Goal: Information Seeking & Learning: Learn about a topic

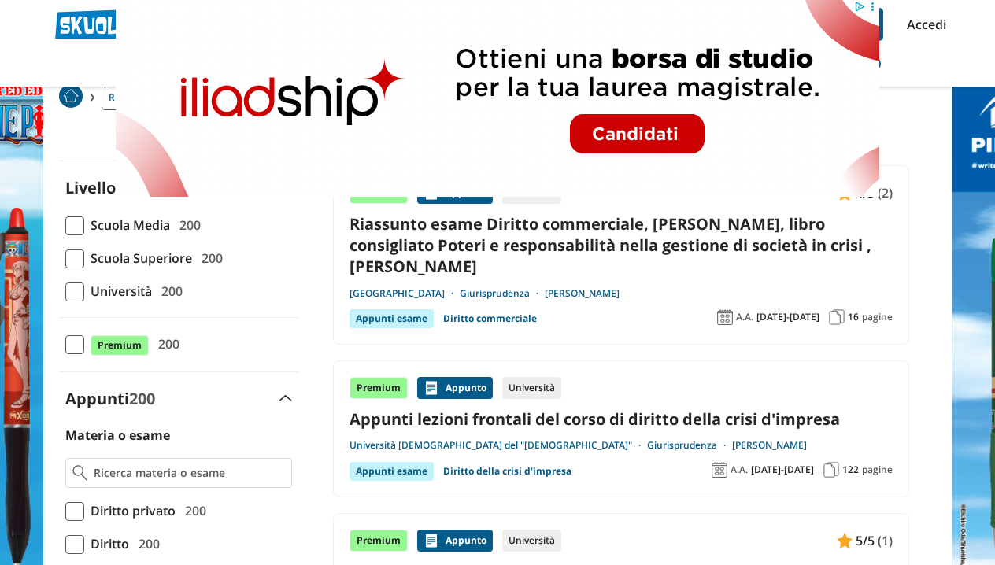
scroll to position [91, 0]
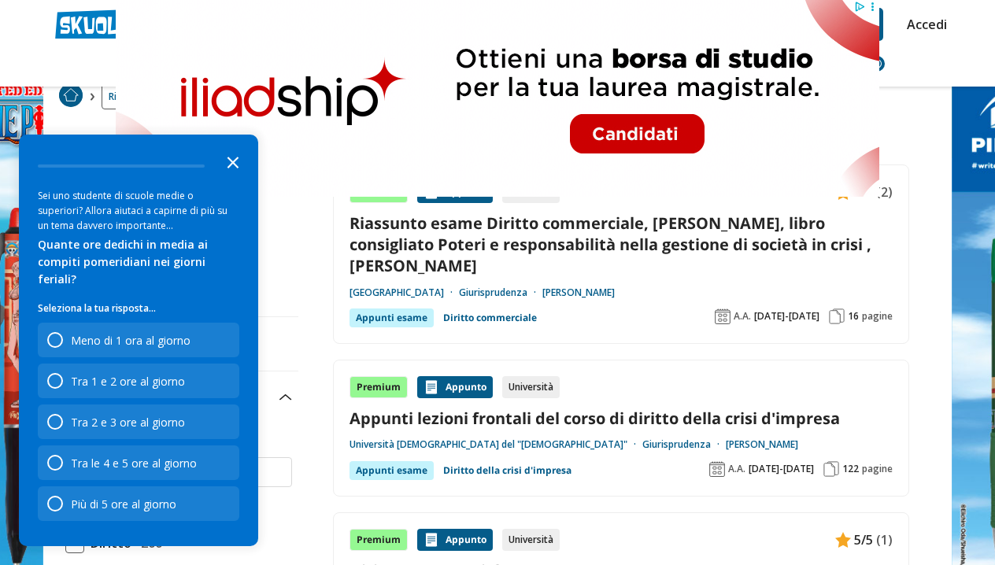
click at [228, 177] on icon "Close the survey" at bounding box center [232, 161] width 31 height 31
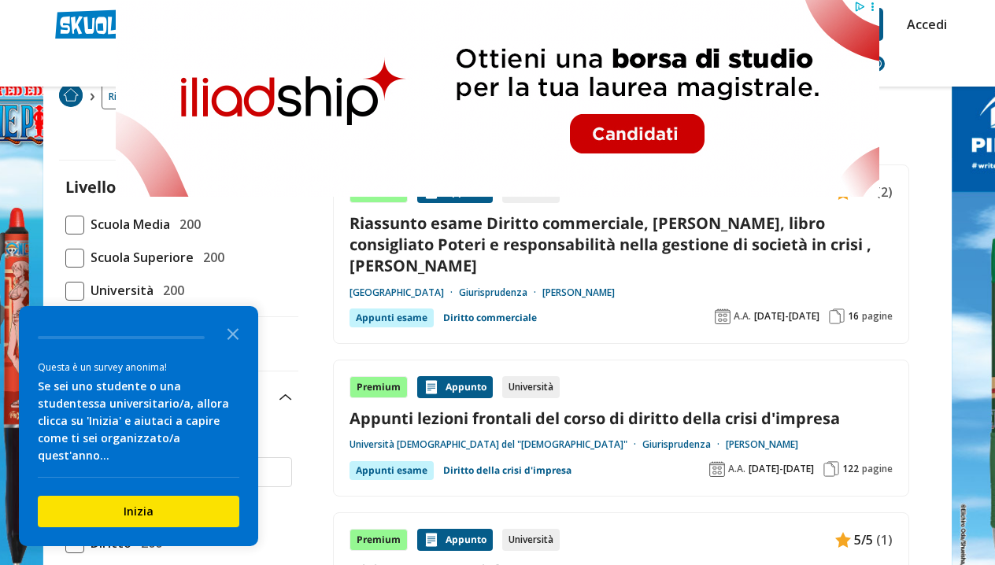
click at [237, 338] on polygon "Close the survey" at bounding box center [233, 334] width 12 height 12
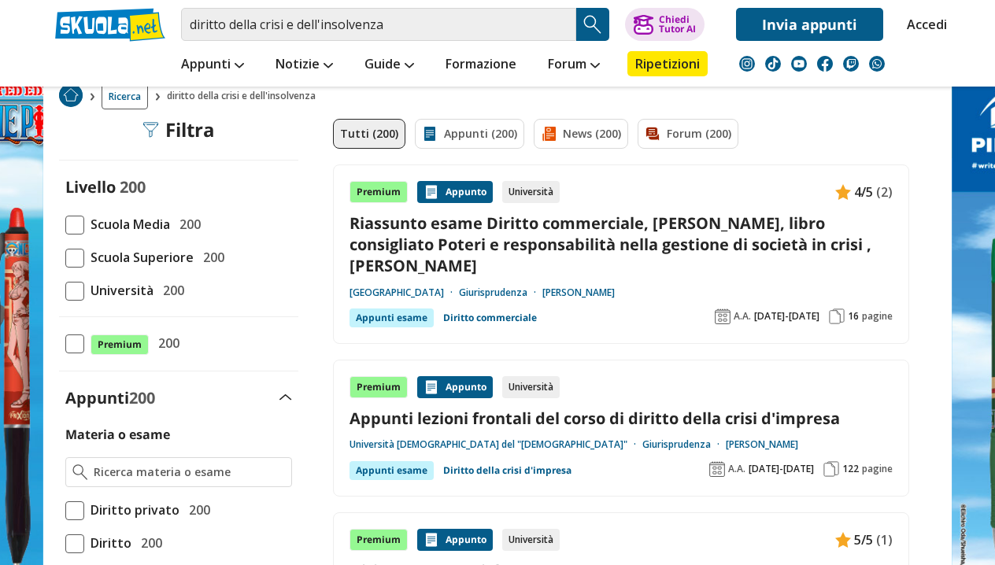
click at [78, 286] on span at bounding box center [74, 291] width 19 height 19
click at [65, 290] on input "Università 200" at bounding box center [65, 290] width 0 height 0
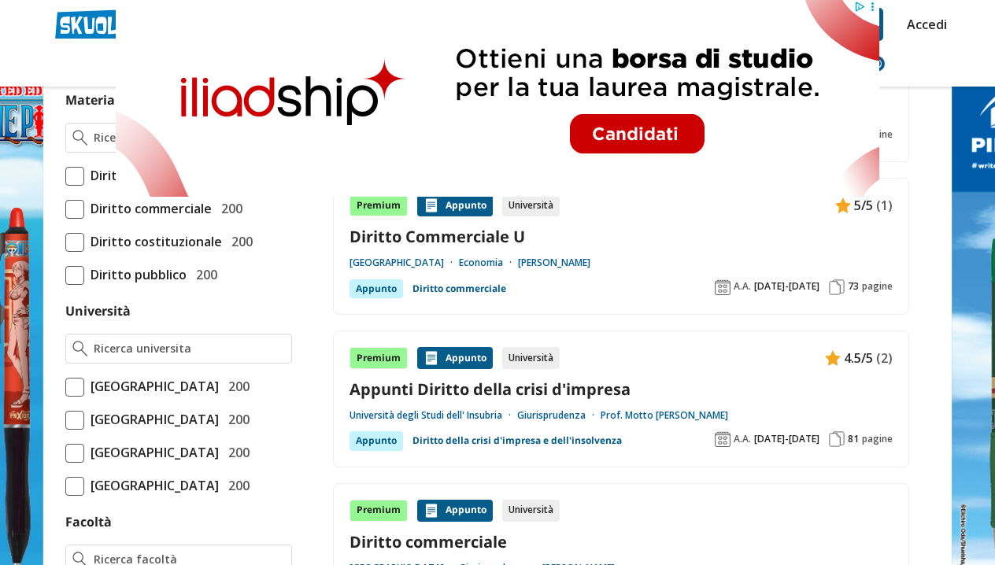
scroll to position [472, 0]
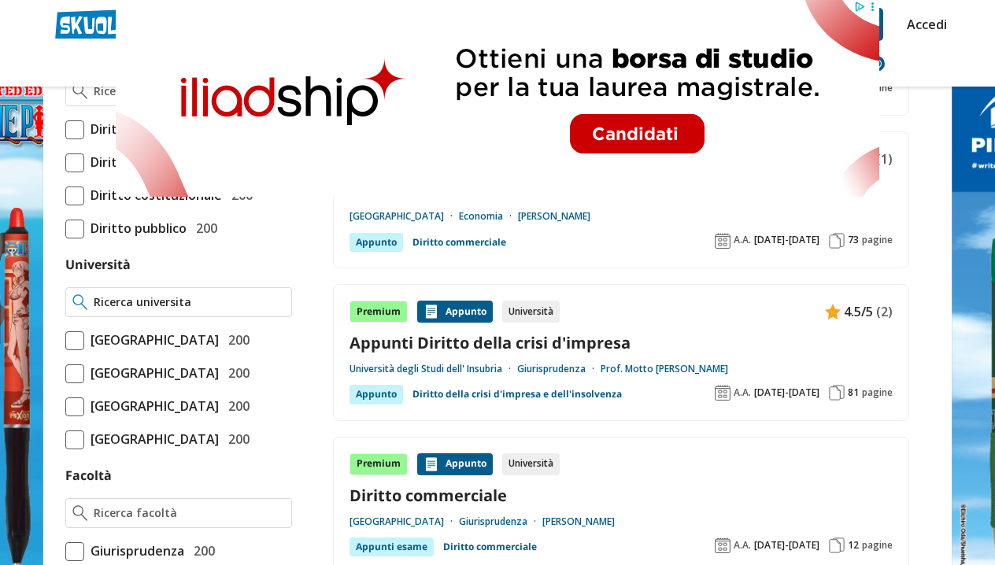
click at [136, 306] on input "Università" at bounding box center [189, 302] width 191 height 16
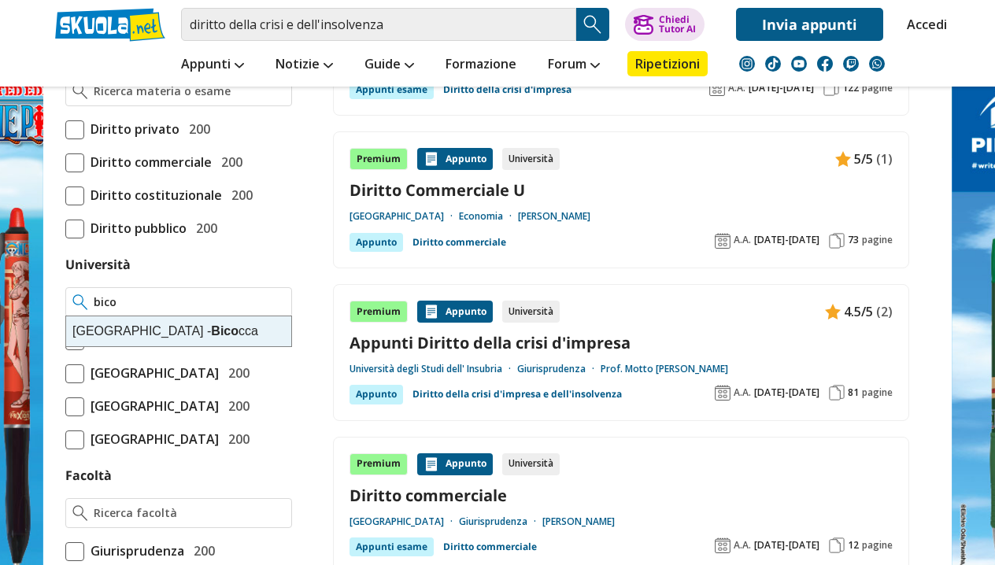
click at [122, 341] on div "Università degli Studi di Milano - Bico cca" at bounding box center [178, 331] width 225 height 30
type input "Università degli Studi di Milano - Bicocca"
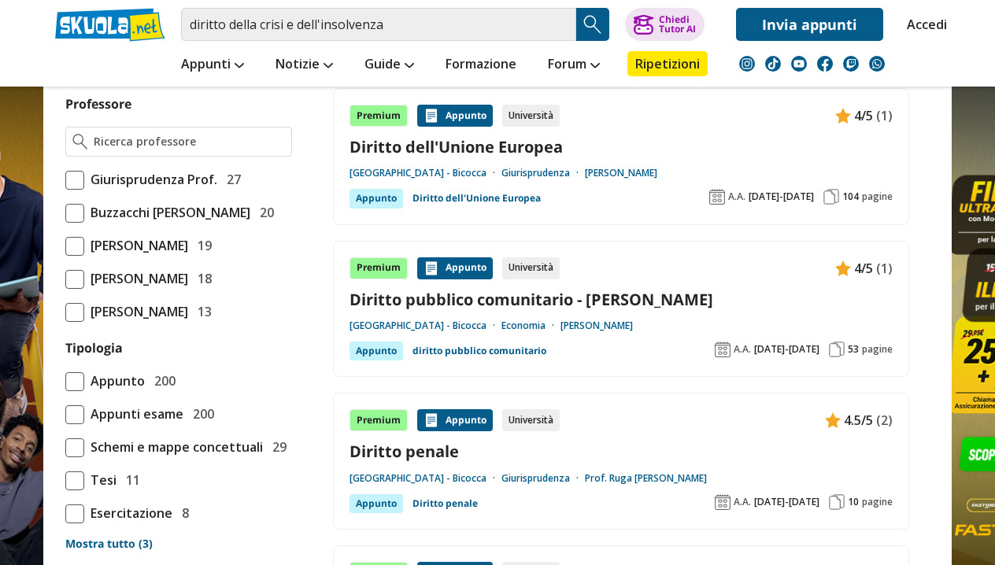
scroll to position [1095, 0]
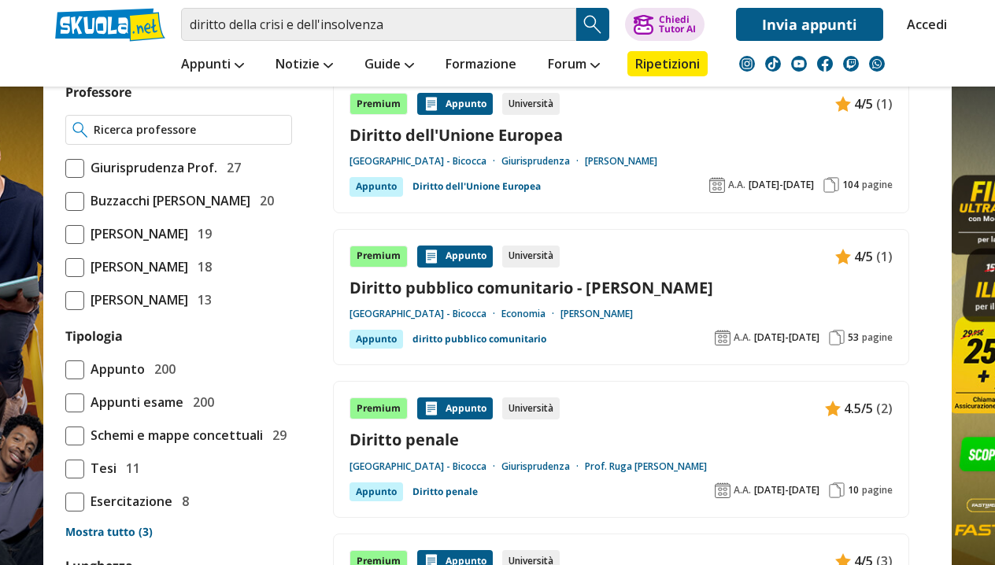
click at [175, 138] on input "Professore" at bounding box center [189, 130] width 191 height 16
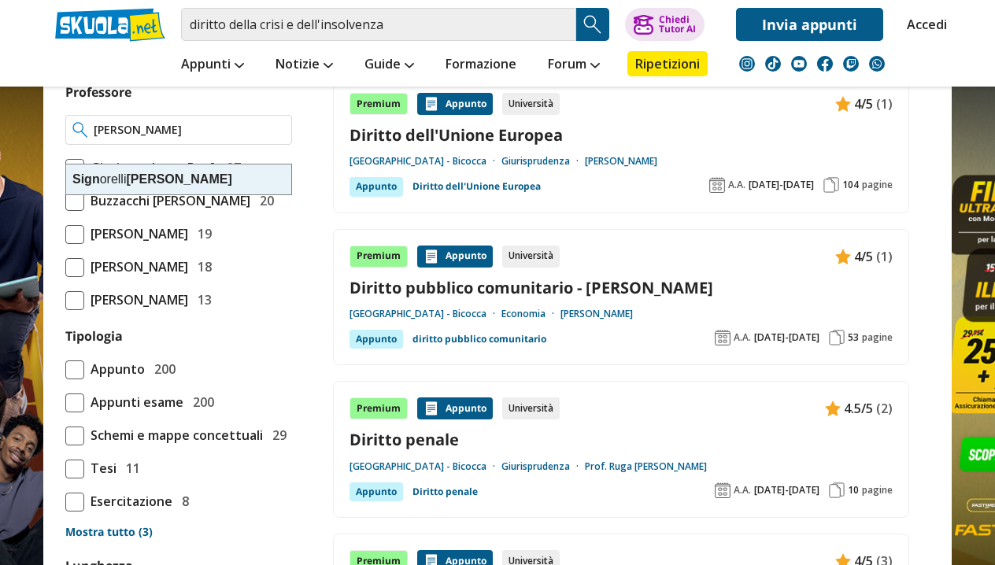
click at [169, 177] on div "Sign orelli Fabio" at bounding box center [178, 180] width 225 height 30
type input "Signorelli Fabio"
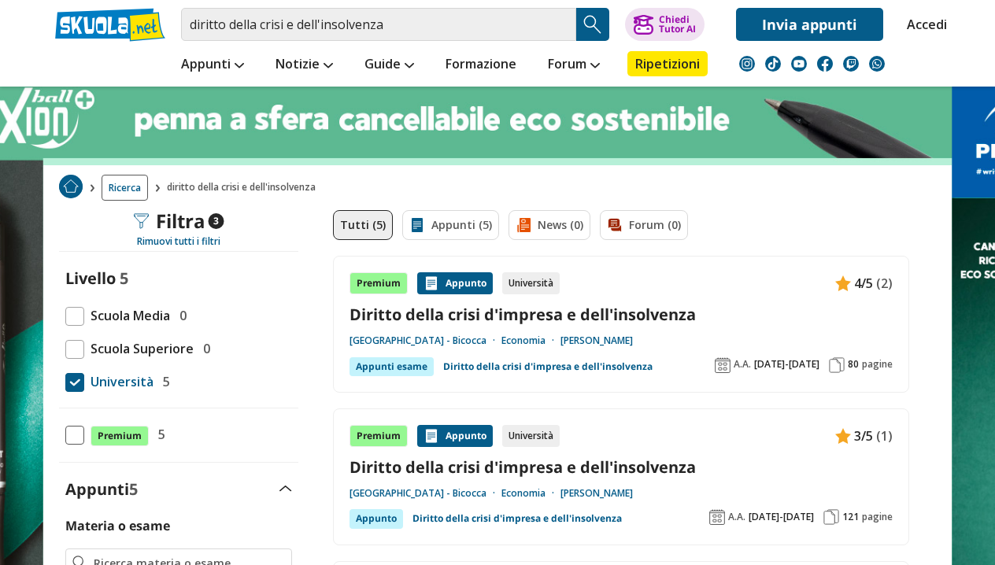
click at [425, 320] on link "Diritto della crisi d'impresa e dell'insolvenza" at bounding box center [620, 314] width 543 height 21
